Goal: Task Accomplishment & Management: Use online tool/utility

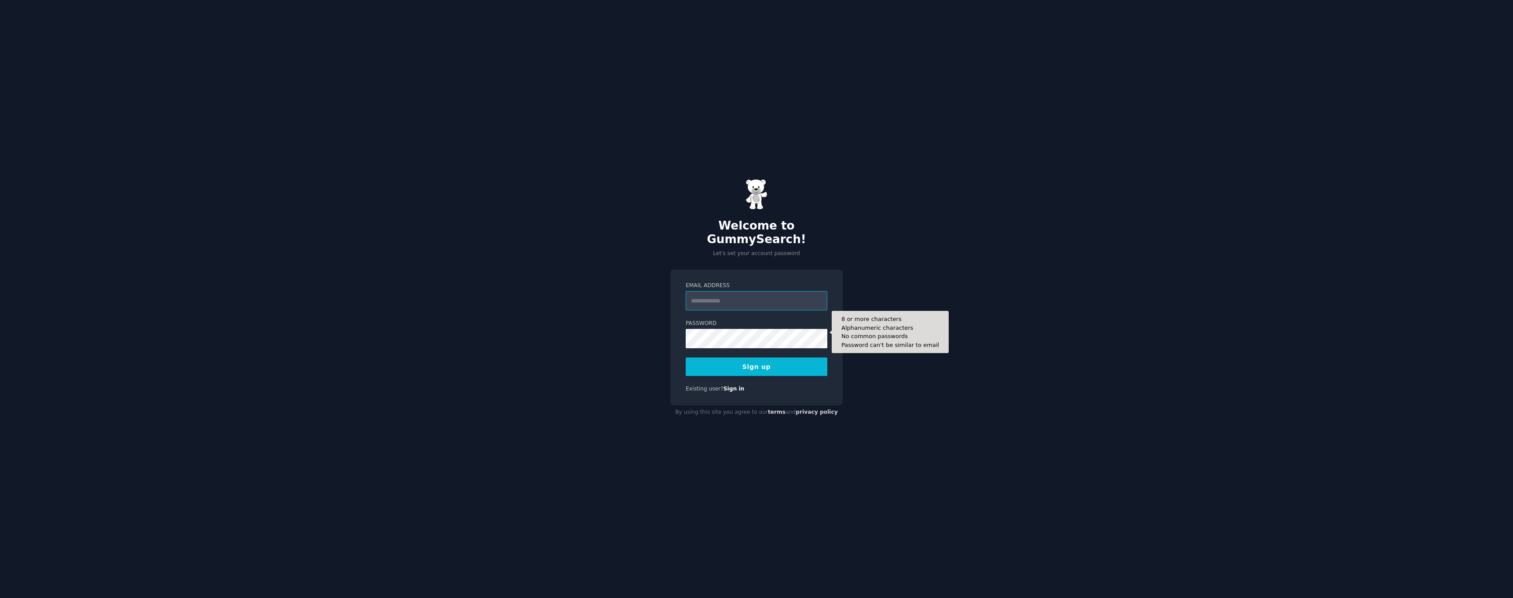
type input "**********"
click at [757, 360] on button "Sign up" at bounding box center [757, 367] width 142 height 18
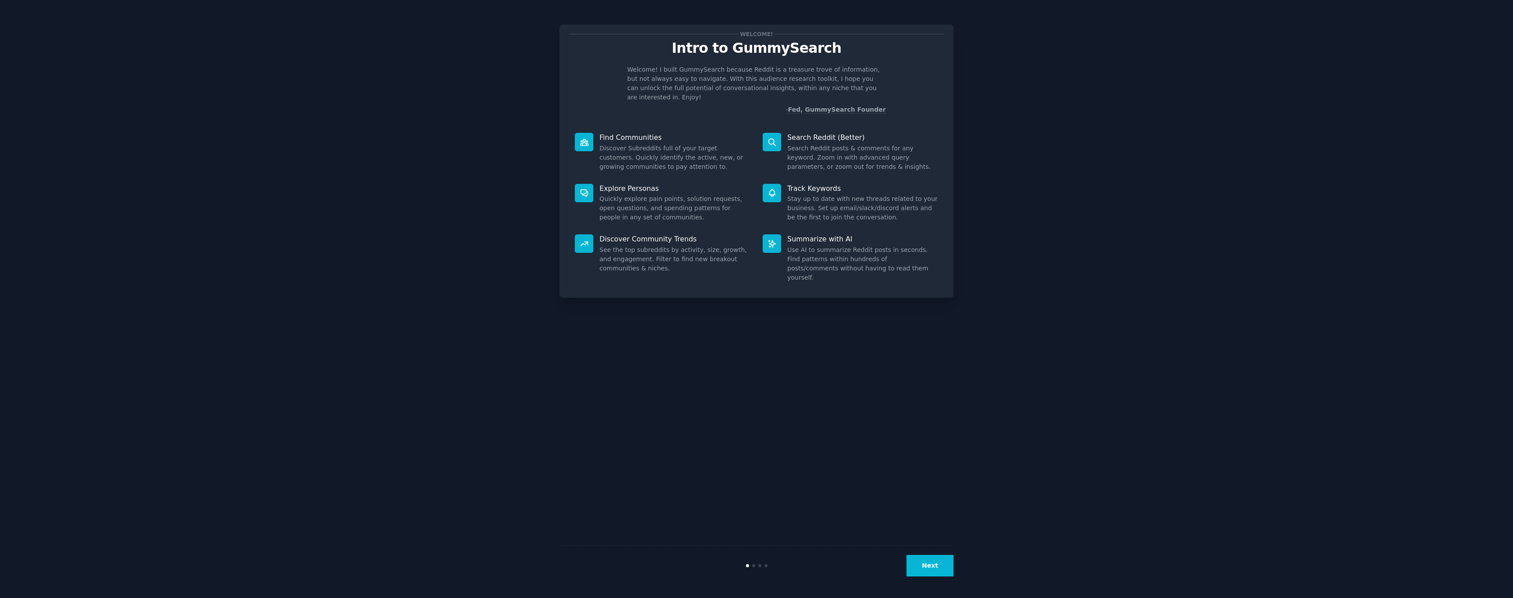
click at [933, 574] on button "Next" at bounding box center [929, 566] width 47 height 22
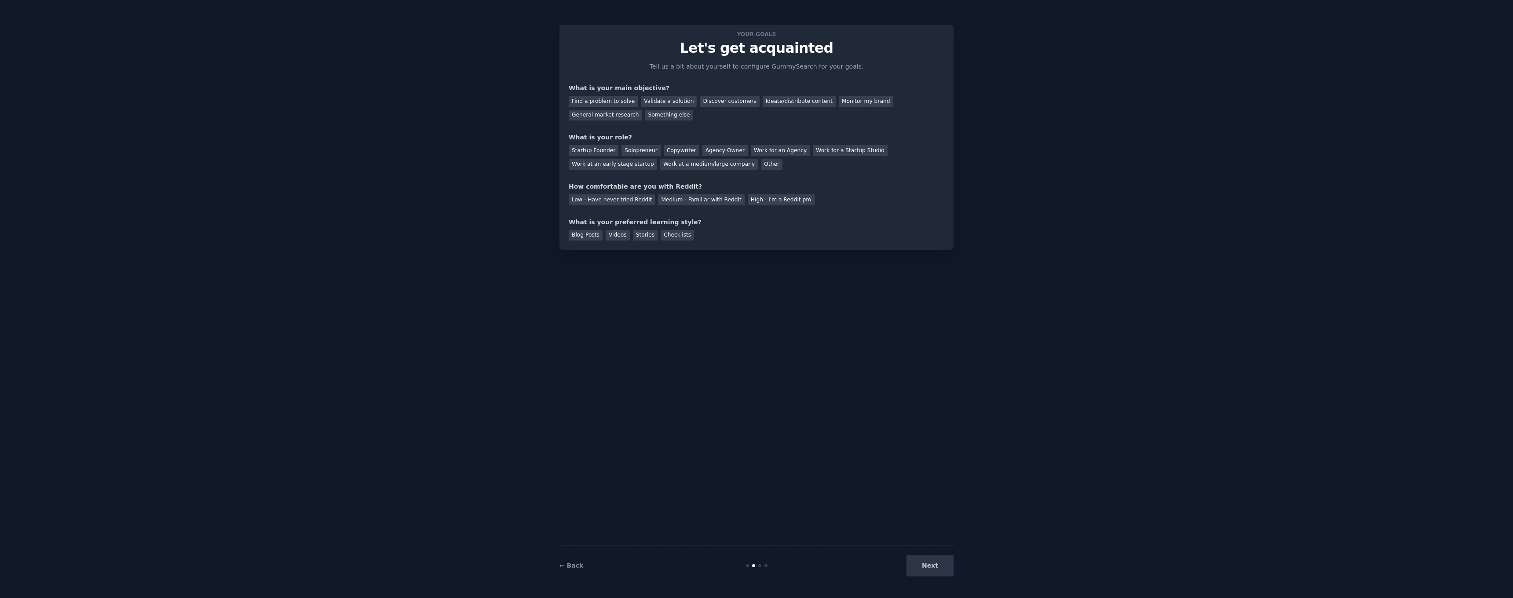
click at [934, 570] on div "Next" at bounding box center [888, 566] width 132 height 22
click at [623, 102] on div "Find a problem to solve" at bounding box center [603, 101] width 69 height 11
click at [637, 149] on div "Solopreneur" at bounding box center [640, 150] width 39 height 11
click at [614, 201] on div "Low - Have never tried Reddit" at bounding box center [612, 199] width 86 height 11
click at [678, 234] on div "Checklists" at bounding box center [677, 235] width 33 height 11
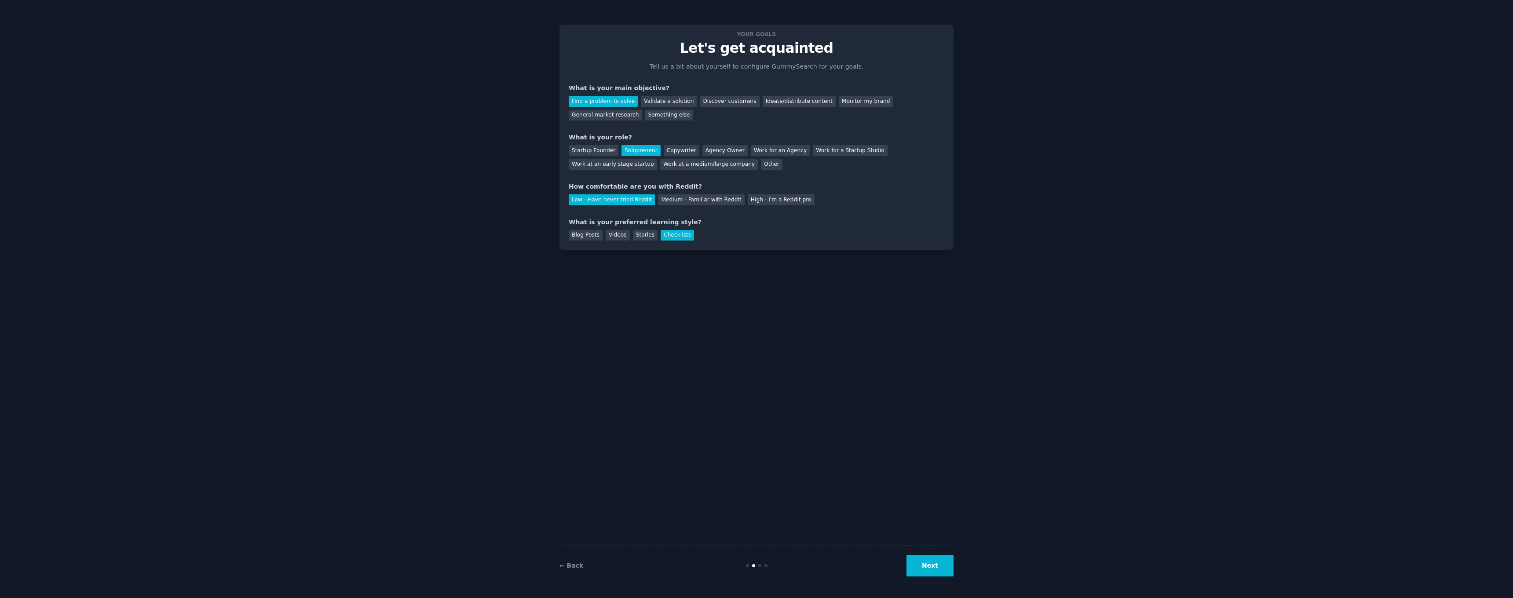
click at [924, 556] on button "Next" at bounding box center [929, 566] width 47 height 22
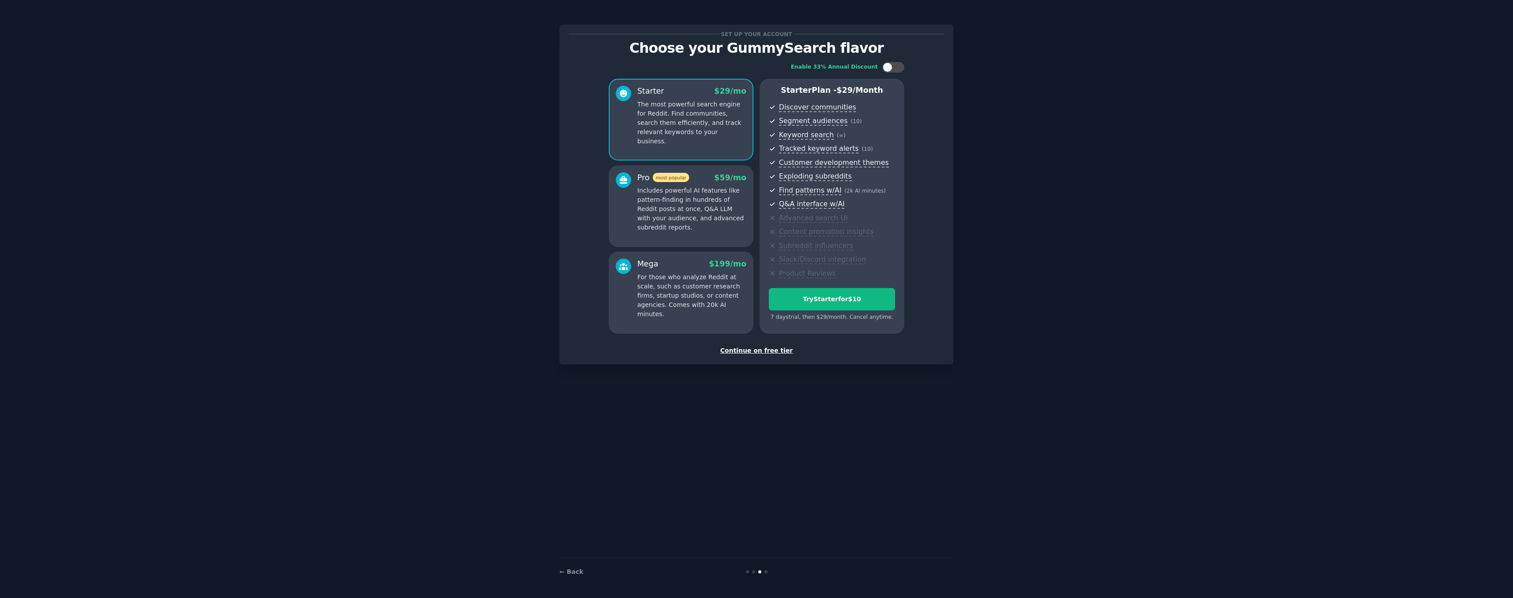
click at [757, 348] on div "Continue on free tier" at bounding box center [757, 350] width 376 height 9
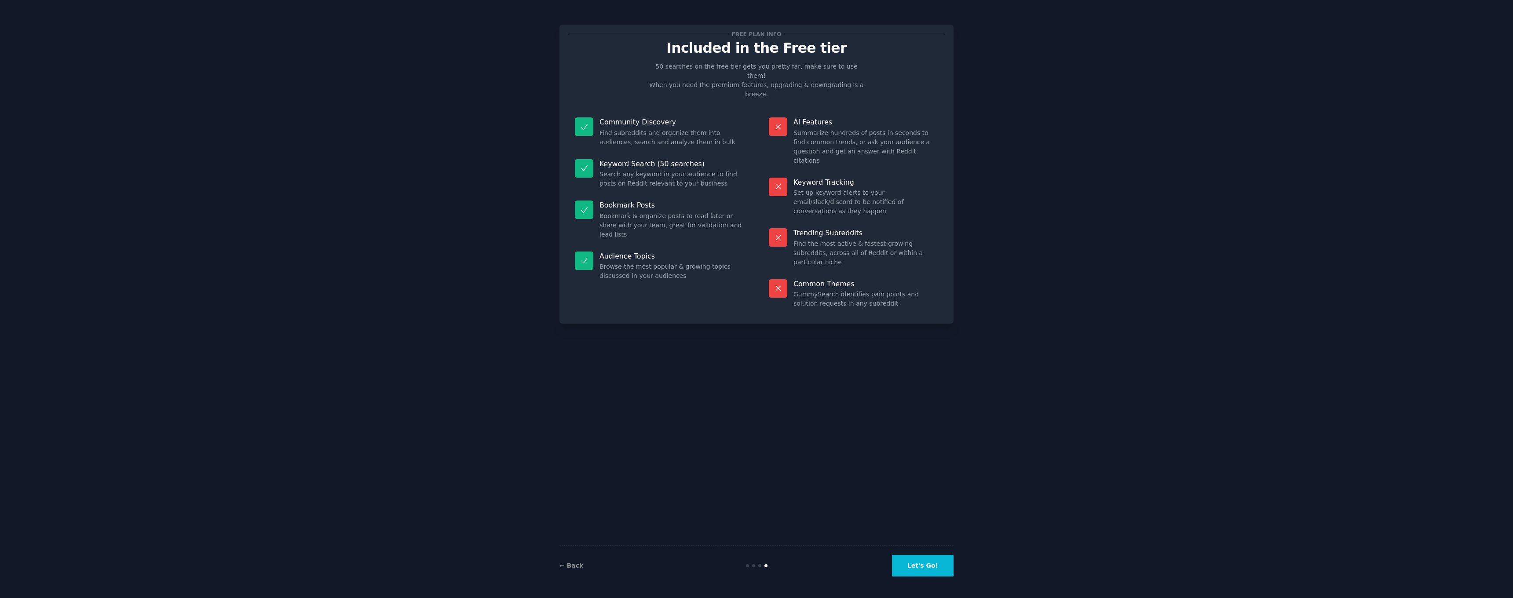
click at [932, 565] on button "Let's Go!" at bounding box center [923, 566] width 62 height 22
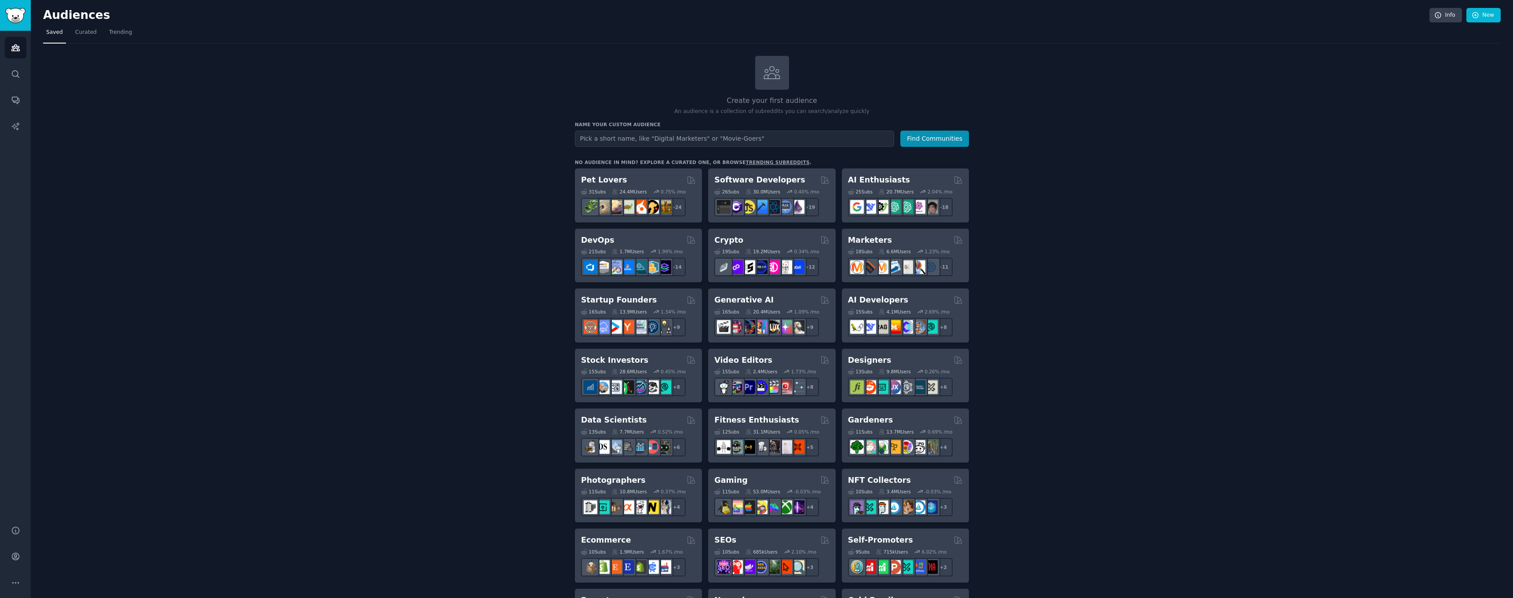
click at [622, 136] on input "text" at bounding box center [734, 139] width 319 height 16
click at [649, 154] on div "Create your first audience An audience is a collection of subreddits you can se…" at bounding box center [772, 535] width 394 height 958
click at [638, 140] on input "text" at bounding box center [734, 139] width 319 height 16
type input "solopreneur"
click at [943, 135] on button "Find Communities" at bounding box center [934, 139] width 69 height 16
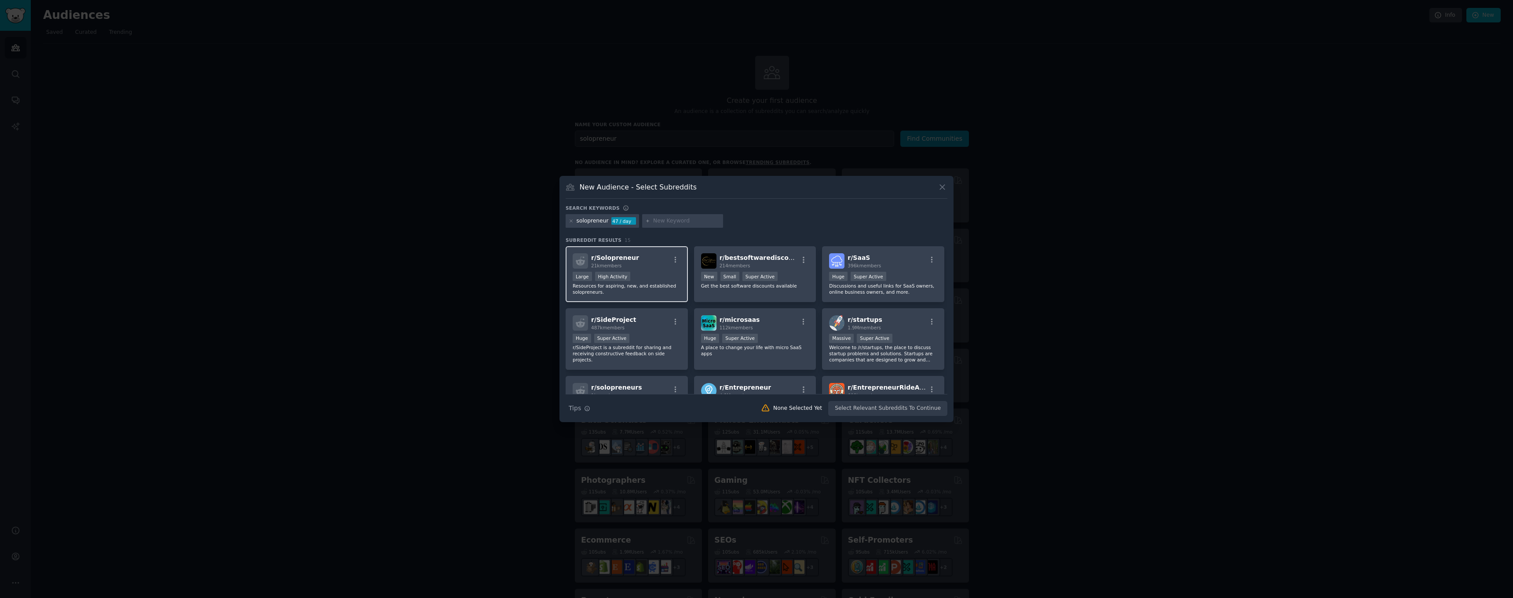
click at [612, 288] on p "Resources for aspiring, new, and established solopreneurs." at bounding box center [627, 289] width 108 height 12
click at [632, 329] on div "r/ SideProject 487k members" at bounding box center [627, 322] width 108 height 15
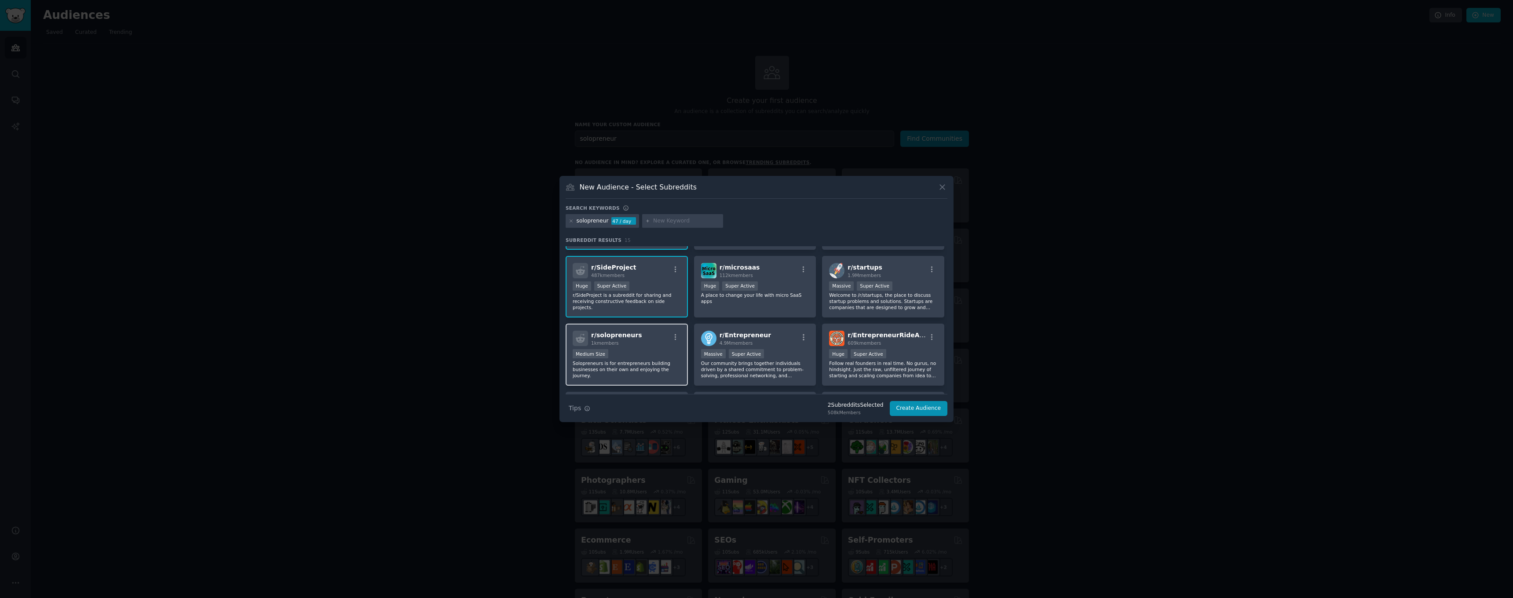
scroll to position [54, 0]
click at [632, 334] on span "r/ solopreneurs" at bounding box center [616, 333] width 51 height 7
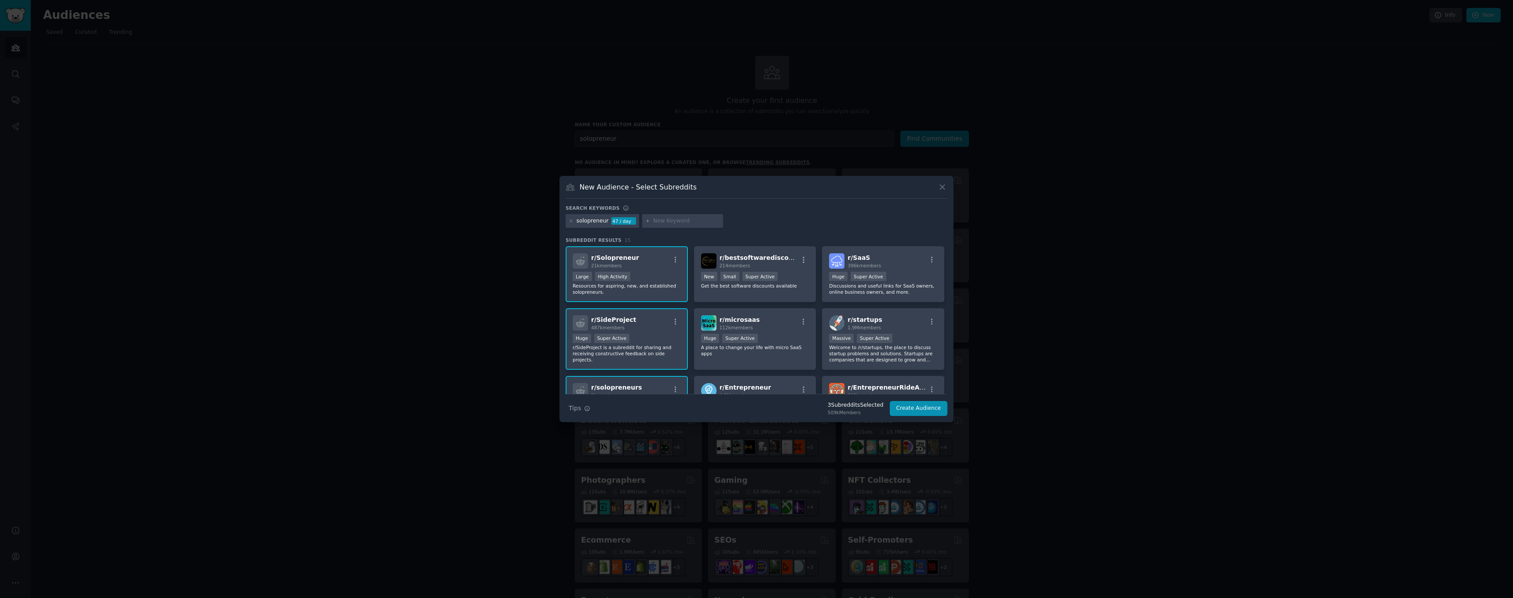
scroll to position [-2, 0]
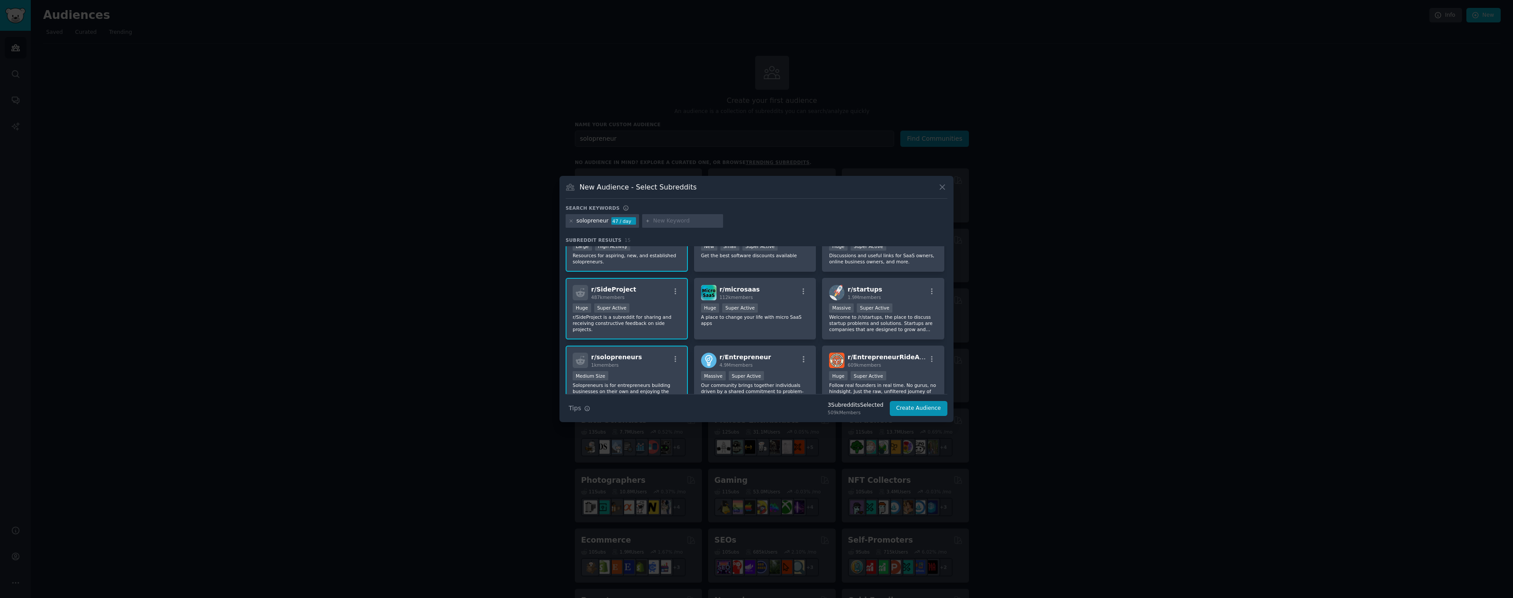
click at [649, 314] on div ">= 95th percentile for submissions / day Huge Super Active" at bounding box center [627, 308] width 108 height 11
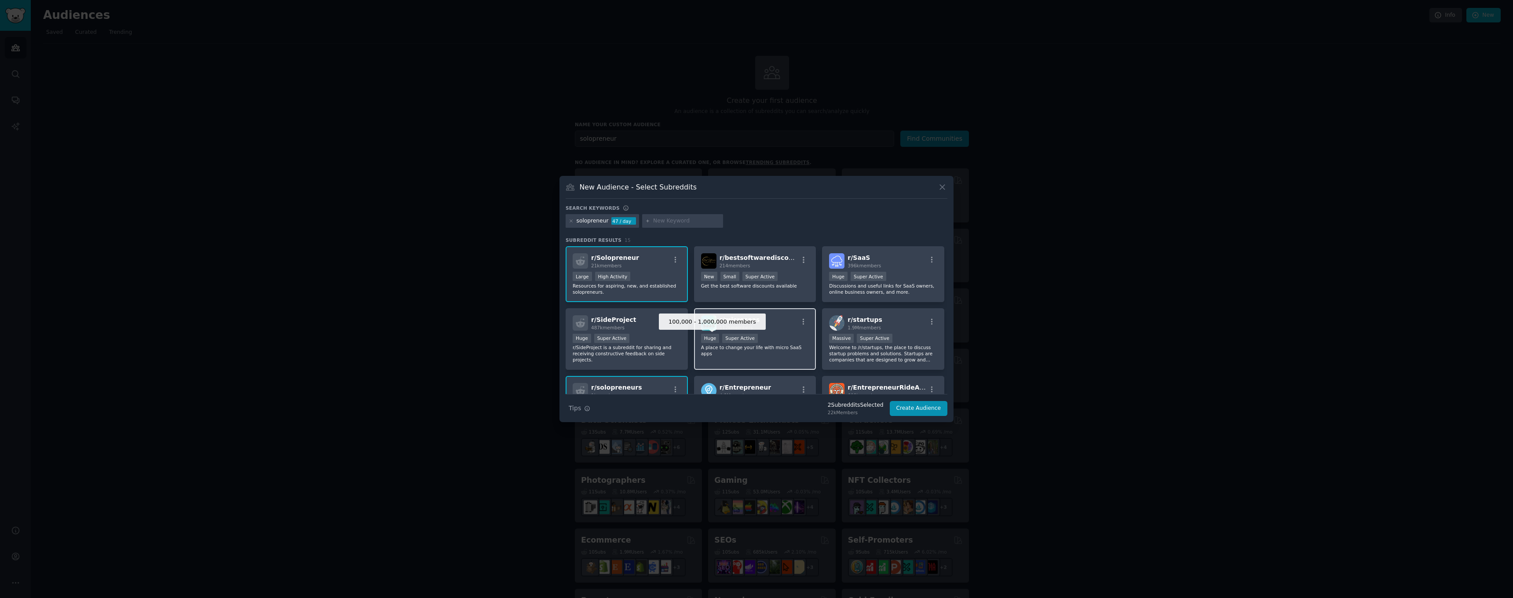
scroll to position [0, 0]
click at [926, 411] on button "Create Audience" at bounding box center [919, 408] width 58 height 15
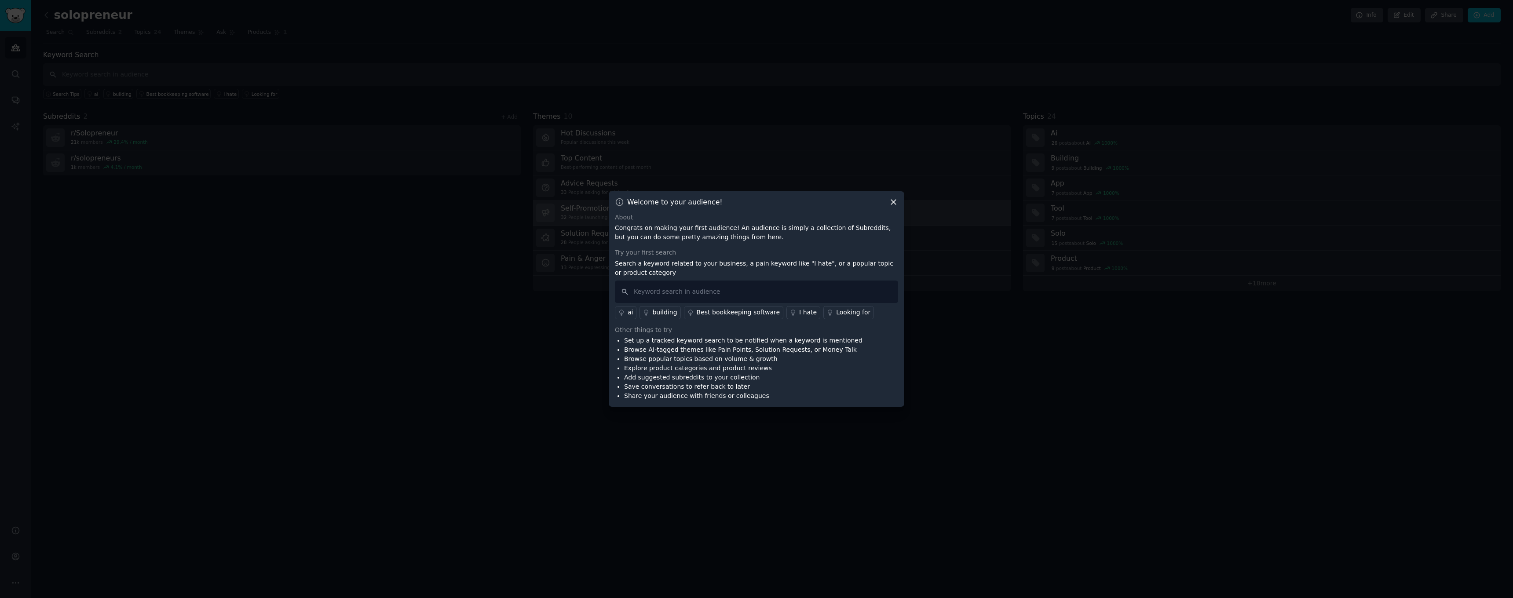
click at [896, 205] on icon at bounding box center [893, 202] width 5 height 5
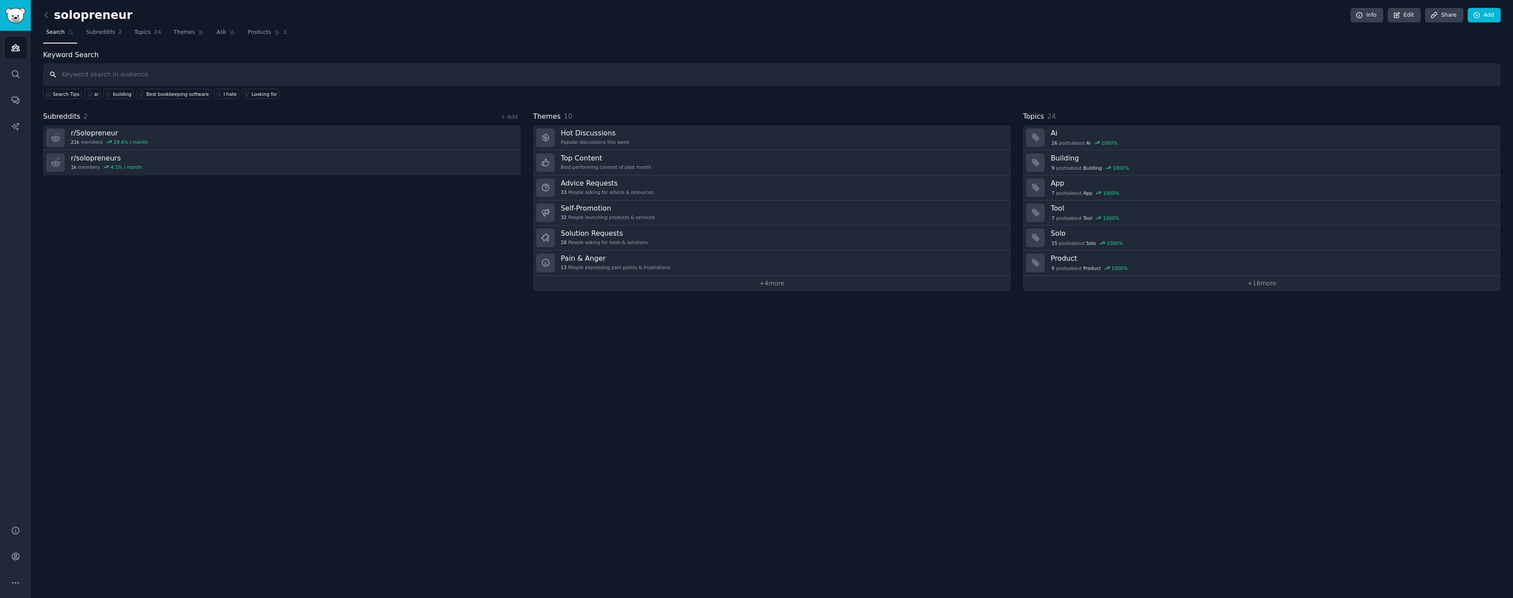
click at [112, 74] on input "text" at bounding box center [772, 74] width 1458 height 22
type input "problem"
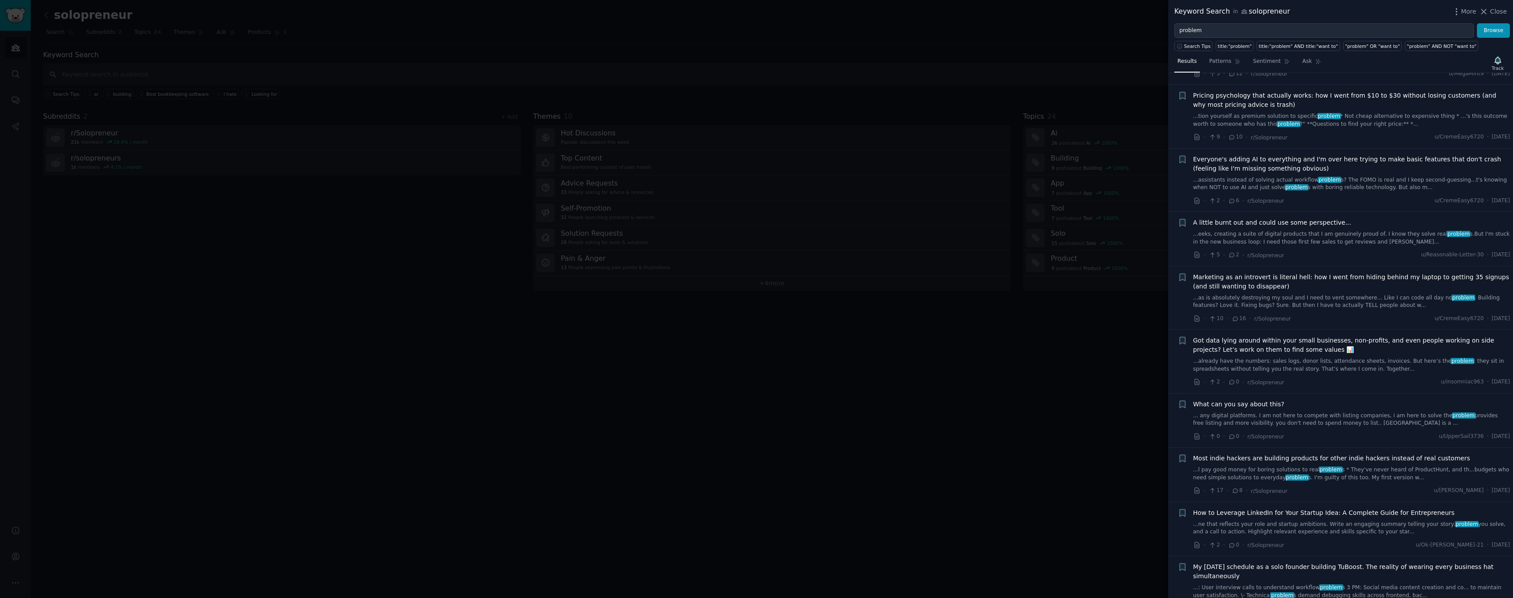
scroll to position [1767, 0]
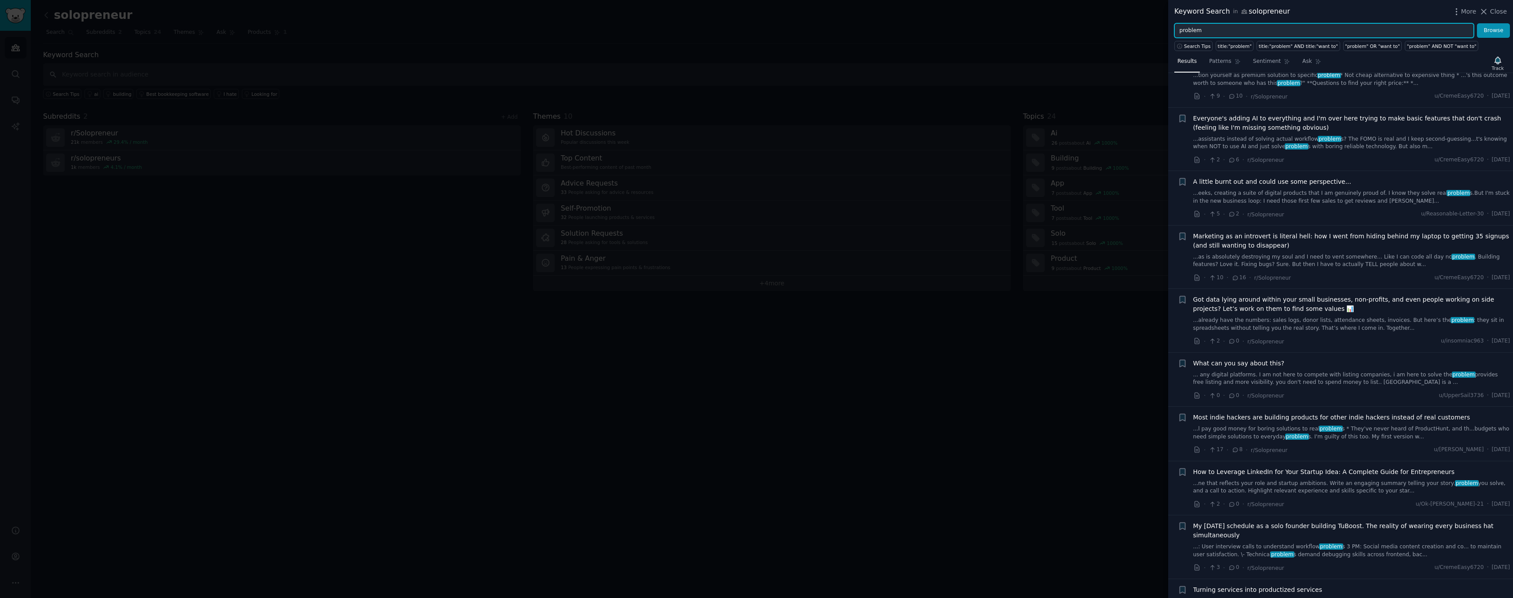
click at [1219, 25] on input "problem" at bounding box center [1324, 30] width 300 height 15
click at [1494, 30] on button "Browse" at bounding box center [1493, 30] width 33 height 15
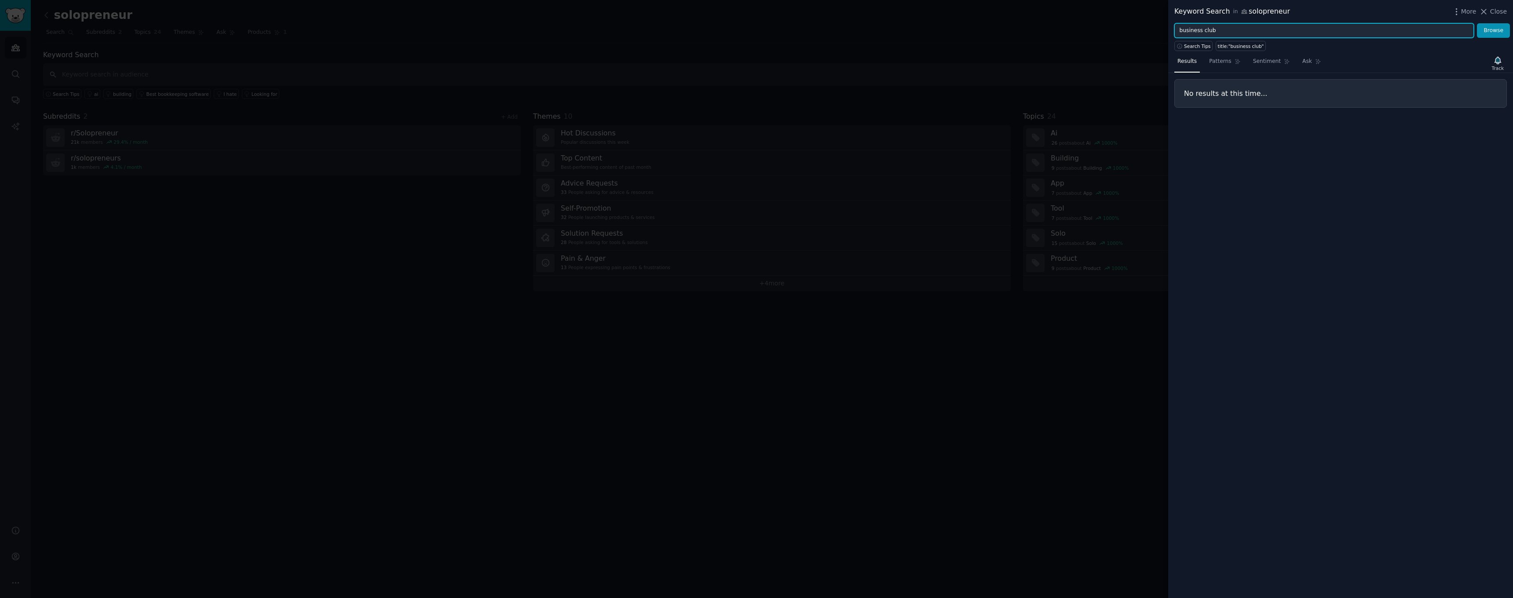
click at [1183, 30] on input "business club" at bounding box center [1324, 30] width 300 height 15
type input "running club"
click at [1494, 30] on button "Browse" at bounding box center [1493, 30] width 33 height 15
click at [1079, 41] on div at bounding box center [756, 299] width 1513 height 598
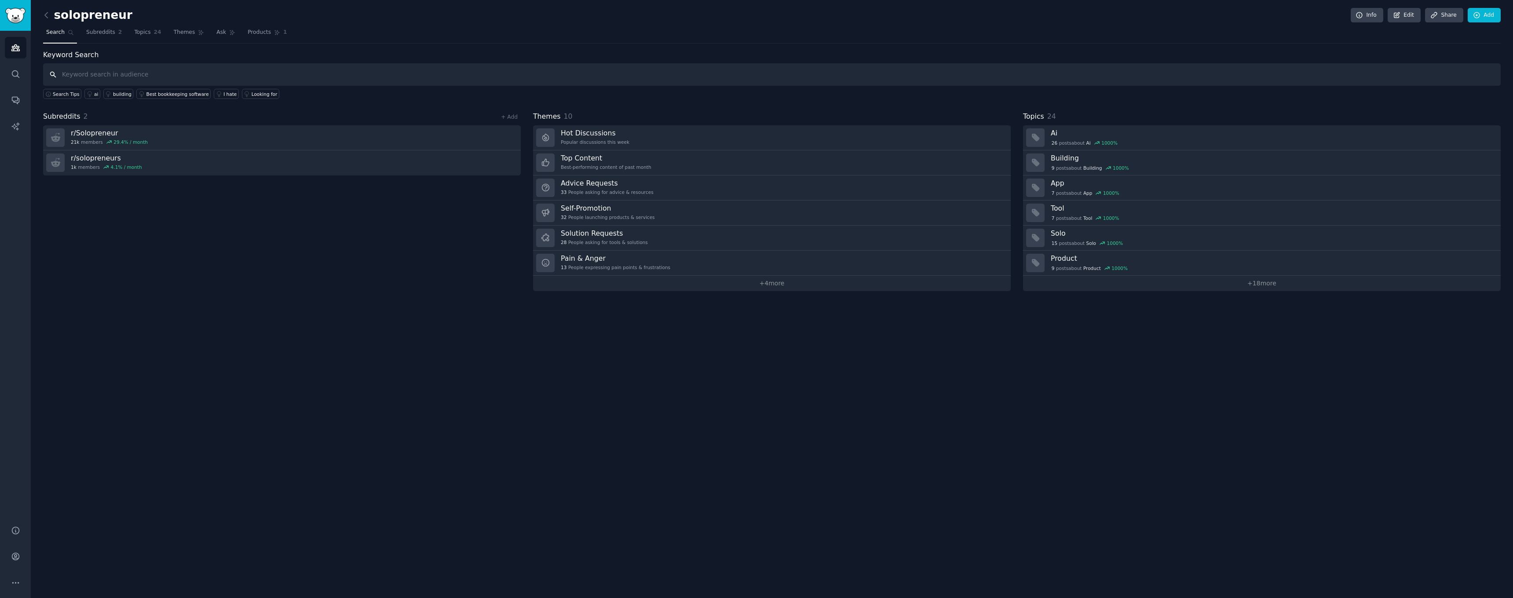
scroll to position [0, 1]
